Goal: Check status: Check status

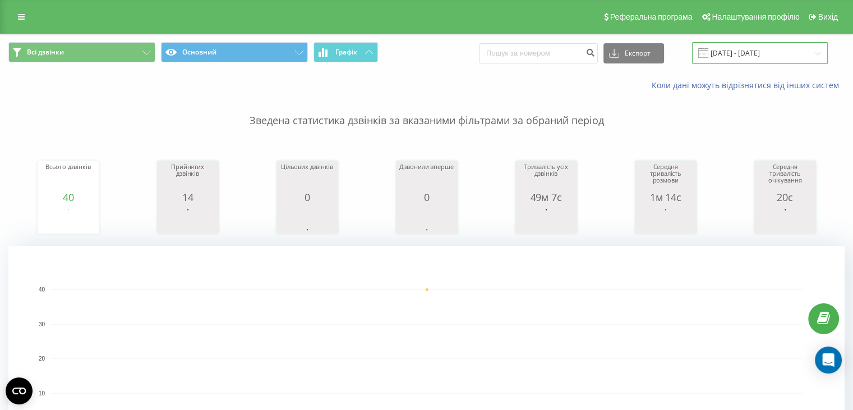
click at [790, 52] on input "[DATE] - [DATE]" at bounding box center [760, 53] width 136 height 22
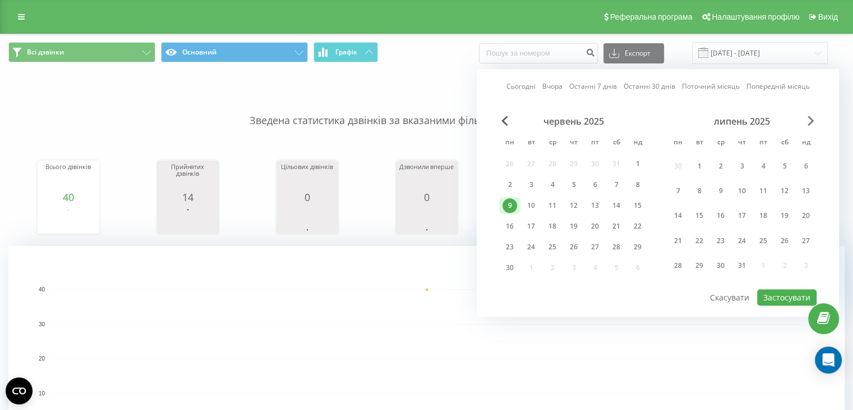
click at [813, 121] on span "Next Month" at bounding box center [811, 121] width 7 height 10
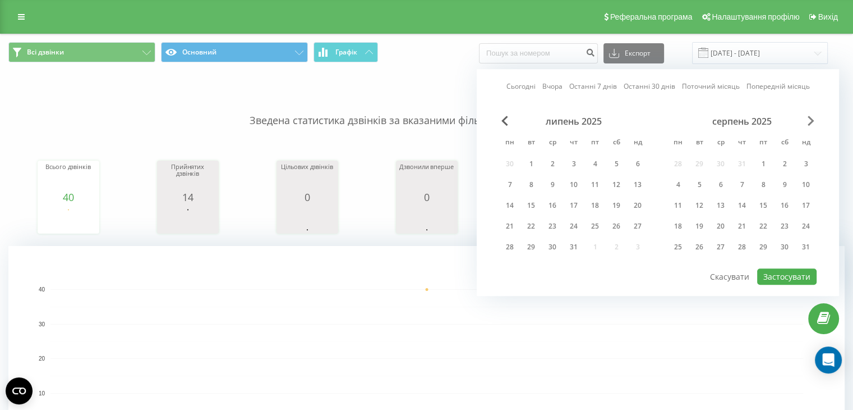
click at [813, 121] on span "Next Month" at bounding box center [811, 121] width 7 height 10
click at [528, 223] on div "19" at bounding box center [531, 226] width 15 height 15
click at [786, 269] on button "Застосувати" at bounding box center [787, 276] width 59 height 16
type input "[DATE] - [DATE]"
